Goal: Find specific page/section: Find specific page/section

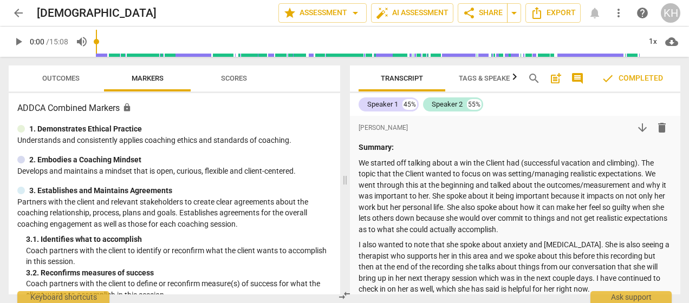
click at [18, 11] on span "arrow_back" at bounding box center [18, 13] width 13 height 13
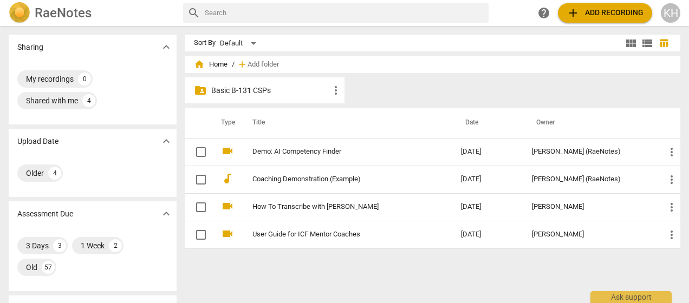
click at [280, 88] on p "Basic B-131 CSPs" at bounding box center [270, 90] width 118 height 11
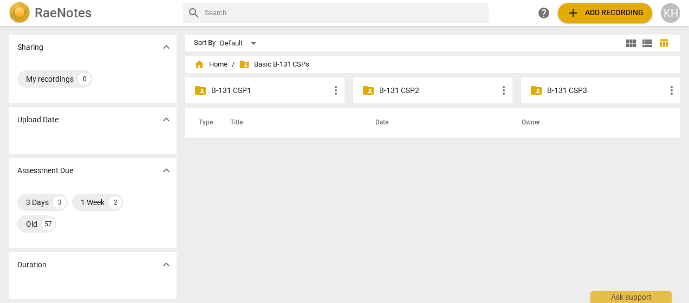
click at [573, 93] on p "B-131 CSP3" at bounding box center [606, 90] width 118 height 11
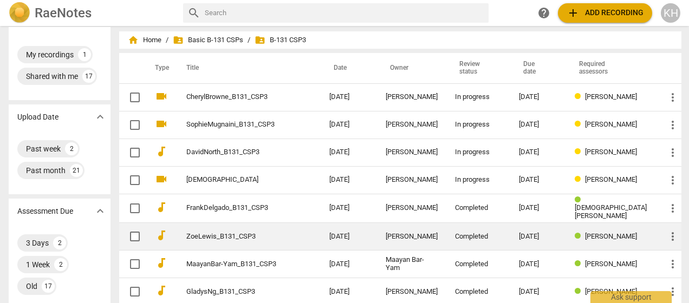
scroll to position [25, 0]
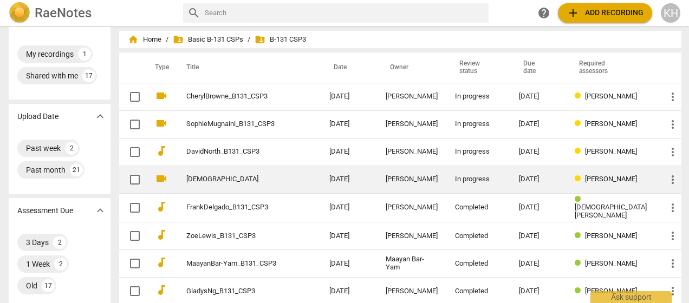
click at [420, 177] on div "[PERSON_NAME]" at bounding box center [412, 180] width 52 height 8
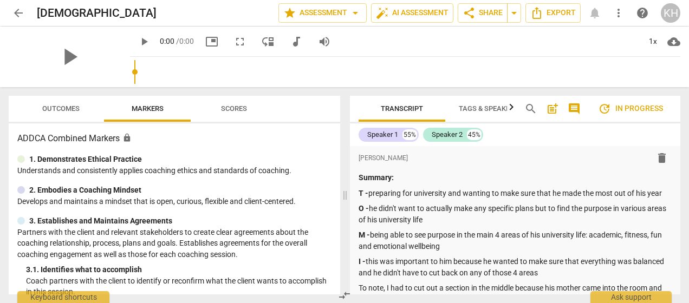
click at [237, 111] on span "Scores" at bounding box center [234, 109] width 26 height 8
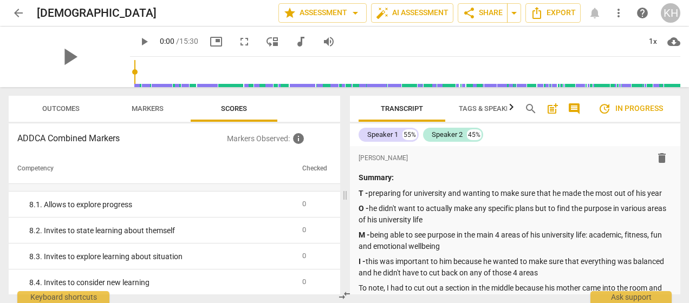
scroll to position [928, 0]
